Goal: Transaction & Acquisition: Purchase product/service

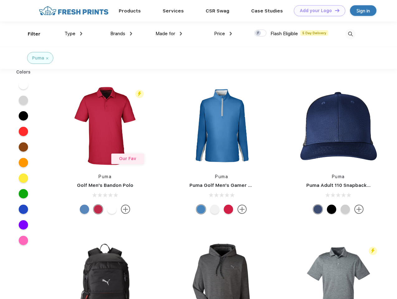
scroll to position [0, 0]
click at [317, 11] on link "Add your Logo Design Tool" at bounding box center [319, 10] width 51 height 11
click at [0, 0] on div "Design Tool" at bounding box center [0, 0] width 0 height 0
click at [334, 10] on link "Add your Logo Design Tool" at bounding box center [319, 10] width 51 height 11
click at [30, 34] on div "Filter" at bounding box center [34, 34] width 13 height 7
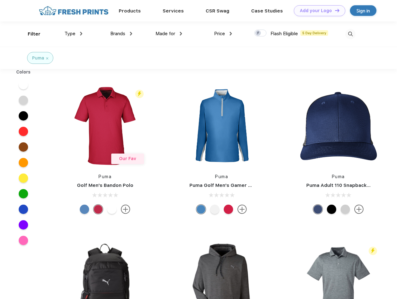
click at [74, 34] on span "Type" at bounding box center [69, 34] width 11 height 6
click at [121, 34] on span "Brands" at bounding box center [117, 34] width 15 height 6
click at [169, 34] on span "Made for" at bounding box center [165, 34] width 20 height 6
click at [223, 34] on span "Price" at bounding box center [219, 34] width 11 height 6
click at [260, 33] on div at bounding box center [260, 33] width 12 height 7
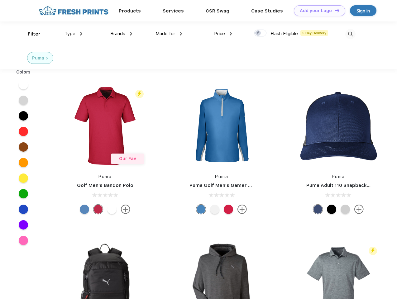
click at [258, 33] on input "checkbox" at bounding box center [256, 31] width 4 height 4
click at [350, 34] on img at bounding box center [350, 34] width 10 height 10
